Goal: Task Accomplishment & Management: Use online tool/utility

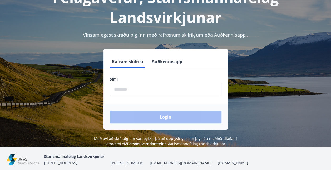
scroll to position [46, 0]
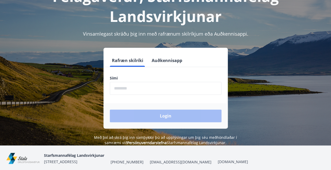
click at [164, 89] on input "phone" at bounding box center [166, 88] width 112 height 13
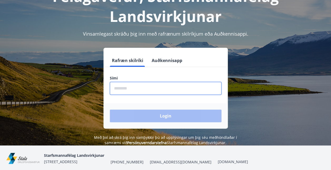
type input "********"
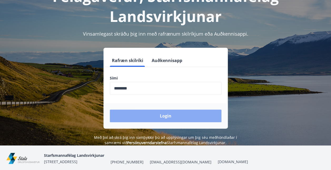
click at [163, 113] on button "Login" at bounding box center [166, 115] width 112 height 13
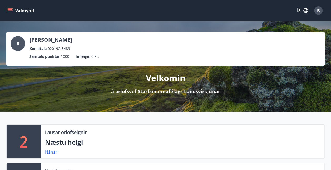
click at [9, 11] on icon "menu" at bounding box center [9, 10] width 5 height 5
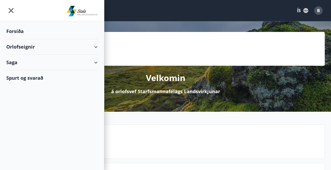
click at [94, 62] on div "Saga" at bounding box center [51, 63] width 91 height 16
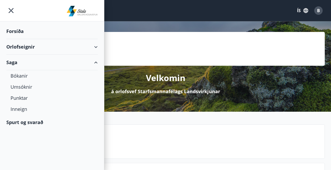
click at [94, 62] on div "Saga" at bounding box center [51, 63] width 91 height 16
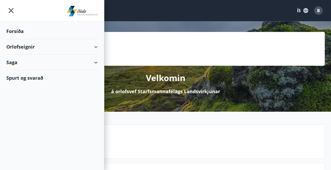
click at [99, 45] on icon at bounding box center [96, 47] width 6 height 6
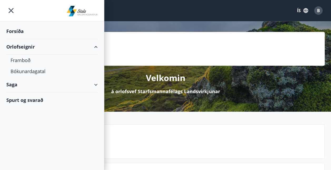
click at [62, 49] on div "Orlofseignir" at bounding box center [51, 47] width 91 height 16
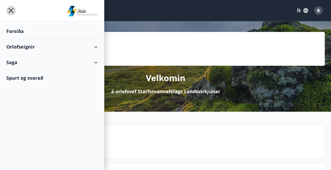
click at [9, 10] on icon "menu" at bounding box center [10, 10] width 9 height 9
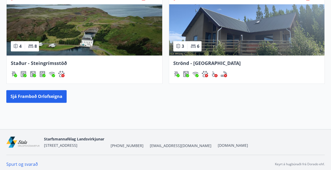
scroll to position [328, 0]
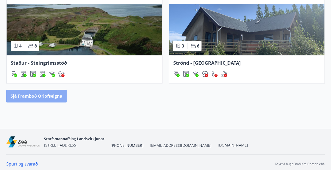
click at [48, 91] on button "Sjá framboð orlofseigna" at bounding box center [36, 96] width 60 height 13
